Goal: Task Accomplishment & Management: Manage account settings

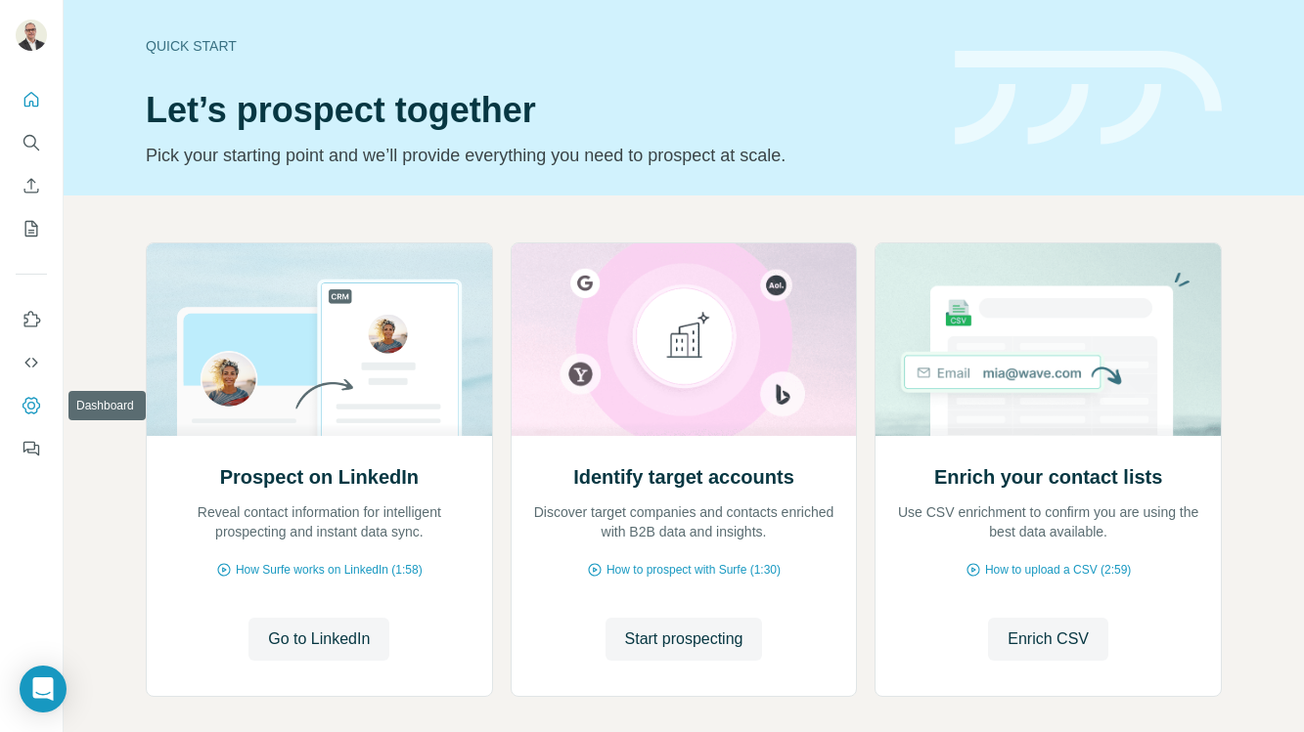
click at [32, 410] on icon "Dashboard" at bounding box center [32, 406] width 20 height 20
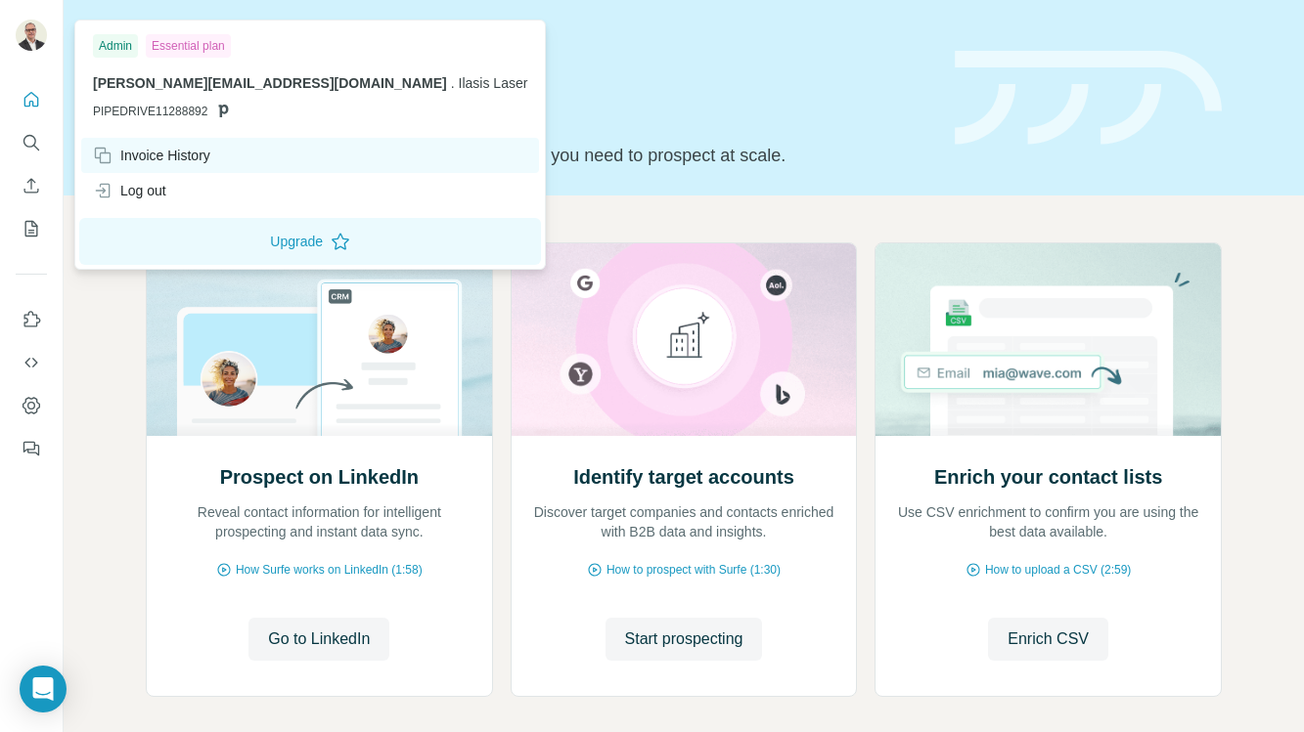
click at [191, 157] on div "Invoice History" at bounding box center [151, 156] width 117 height 20
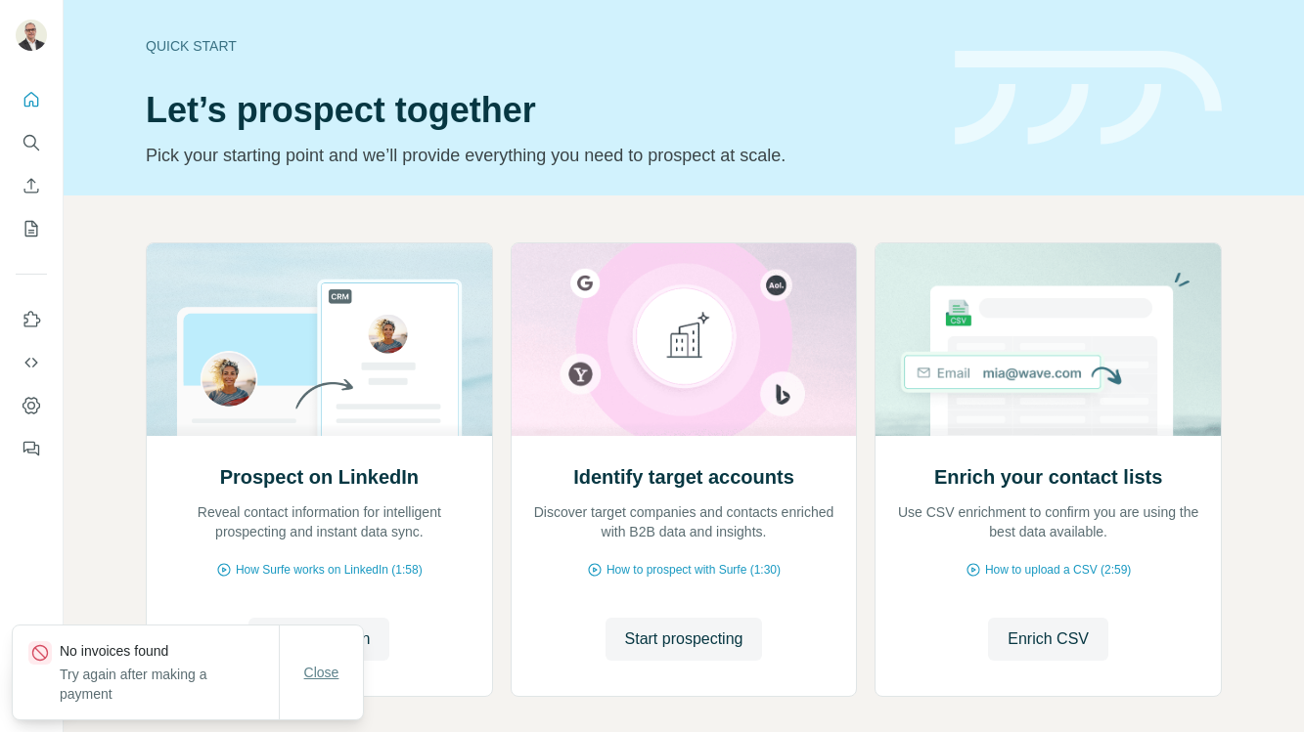
click at [319, 678] on span "Close" at bounding box center [321, 673] width 35 height 20
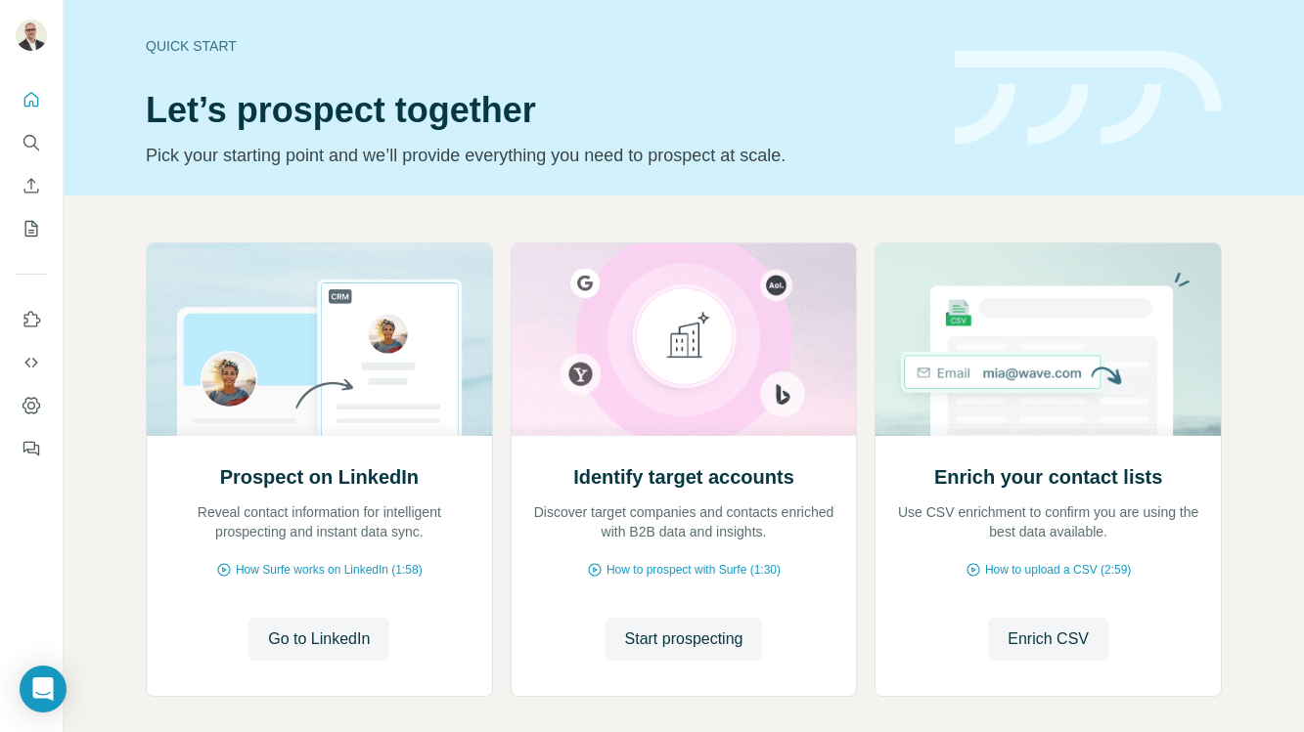
click at [711, 73] on div "Quick start Let’s prospect together Pick your starting point and we’ll provide …" at bounding box center [538, 97] width 785 height 143
click at [32, 404] on icon "Dashboard" at bounding box center [32, 406] width 20 height 20
click at [26, 405] on icon "Dashboard" at bounding box center [32, 406] width 20 height 20
